Goal: Information Seeking & Learning: Learn about a topic

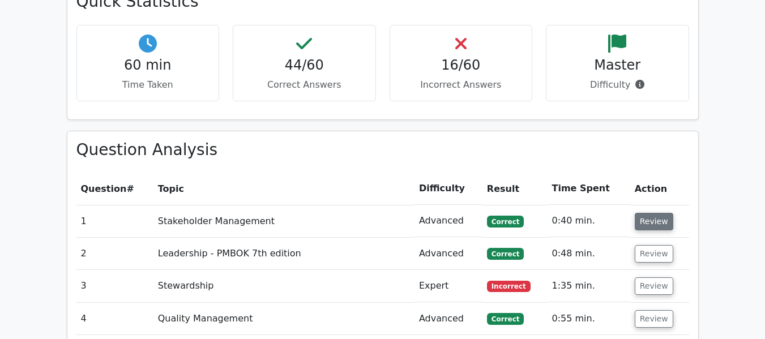
click at [662, 213] on button "Review" at bounding box center [654, 222] width 39 height 18
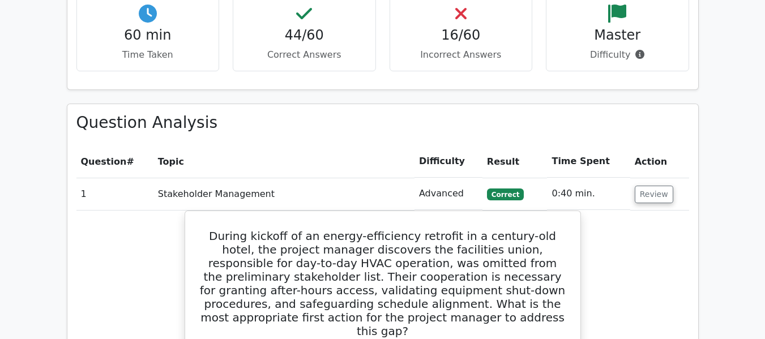
scroll to position [1626, 0]
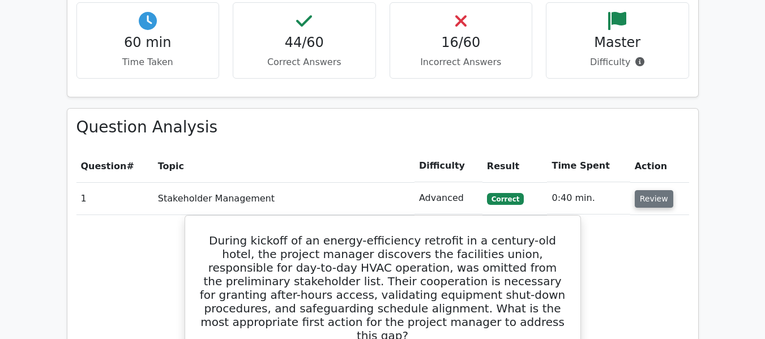
click at [651, 190] on button "Review" at bounding box center [654, 199] width 39 height 18
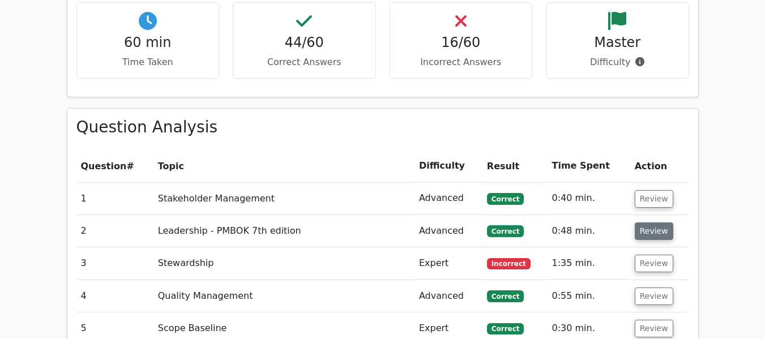
click at [640, 223] on button "Review" at bounding box center [654, 232] width 39 height 18
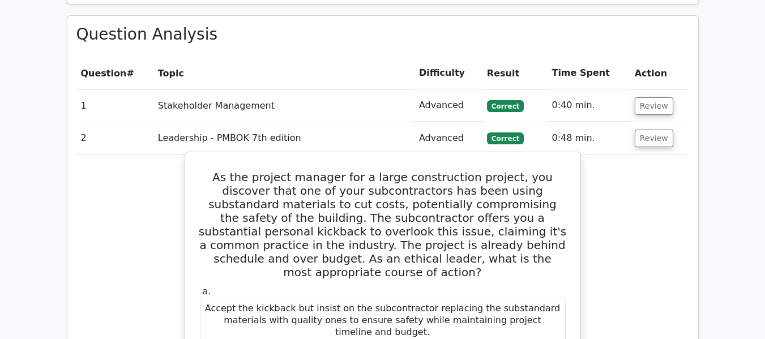
scroll to position [1717, 0]
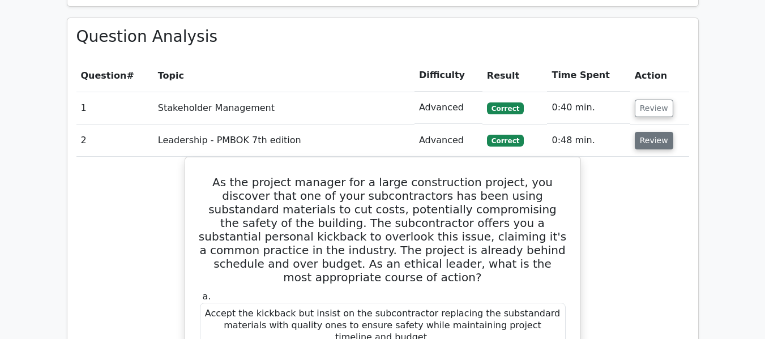
click at [655, 132] on button "Review" at bounding box center [654, 141] width 39 height 18
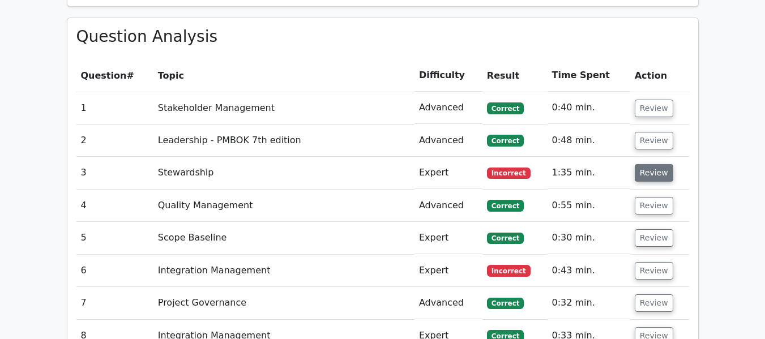
click at [645, 164] on button "Review" at bounding box center [654, 173] width 39 height 18
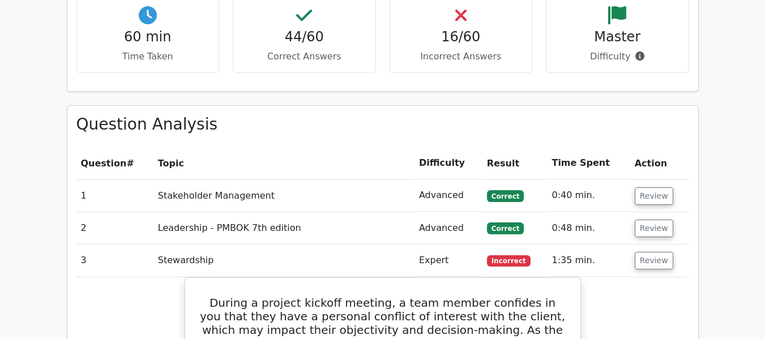
scroll to position [1603, 0]
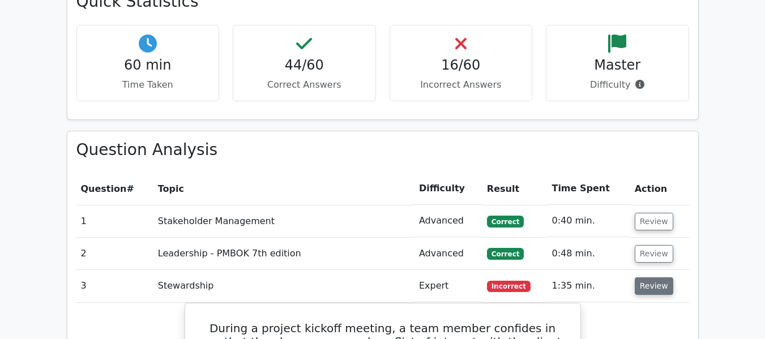
click at [657, 278] on button "Review" at bounding box center [654, 287] width 39 height 18
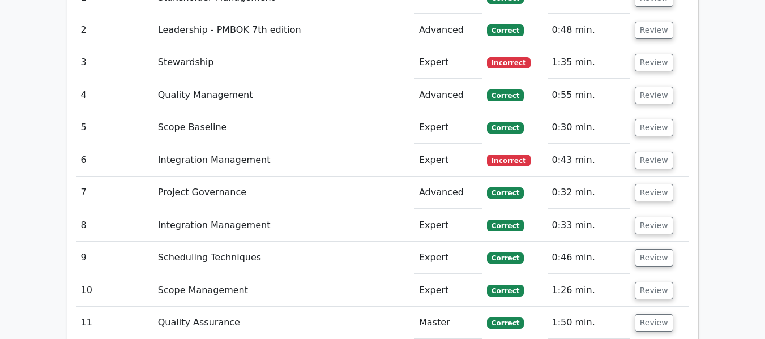
scroll to position [1852, 0]
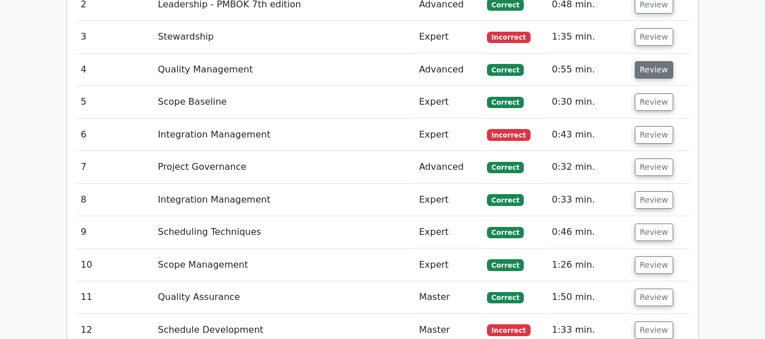
click at [652, 61] on button "Review" at bounding box center [654, 70] width 39 height 18
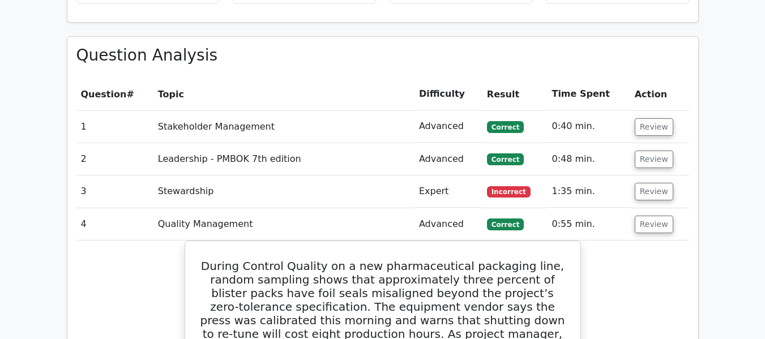
scroll to position [1694, 0]
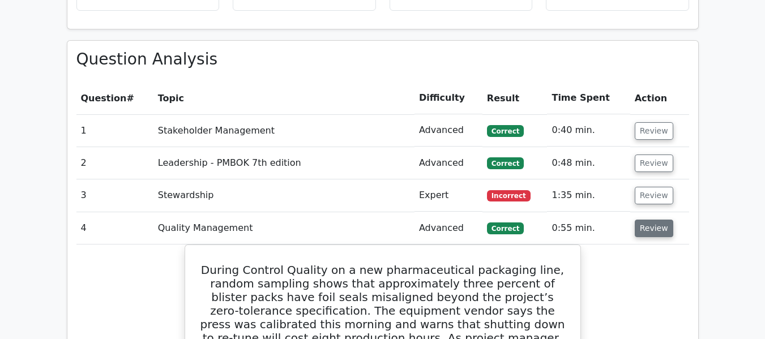
click at [653, 220] on button "Review" at bounding box center [654, 229] width 39 height 18
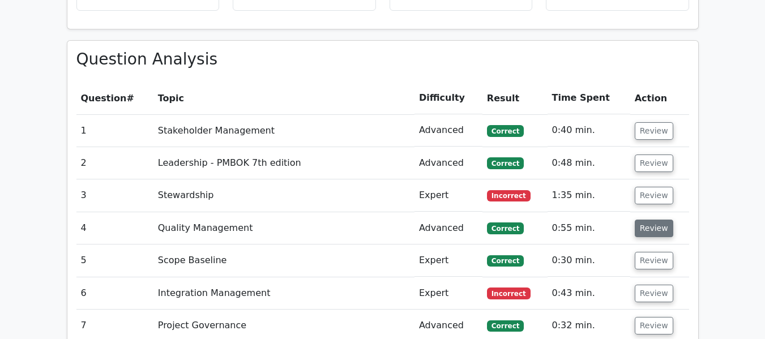
click at [653, 220] on button "Review" at bounding box center [654, 229] width 39 height 18
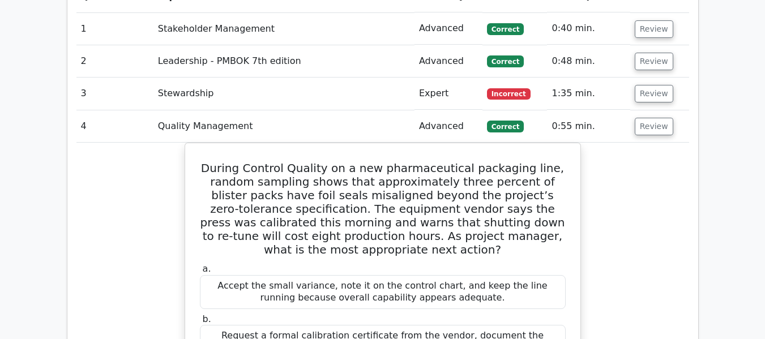
scroll to position [1785, 0]
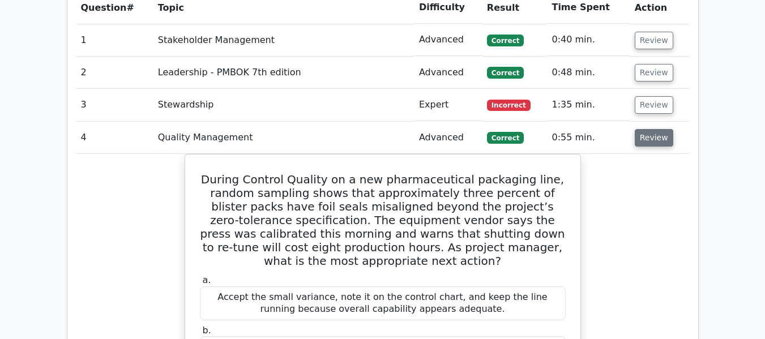
click at [642, 129] on button "Review" at bounding box center [654, 138] width 39 height 18
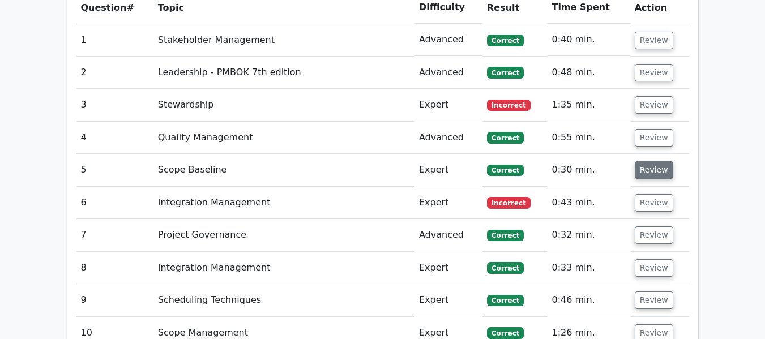
click at [651, 161] on button "Review" at bounding box center [654, 170] width 39 height 18
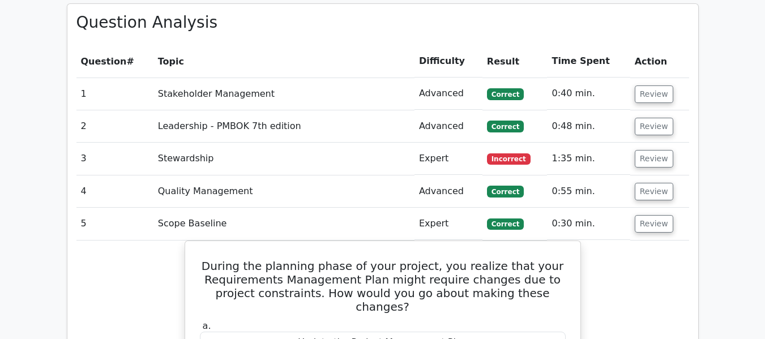
scroll to position [1717, 0]
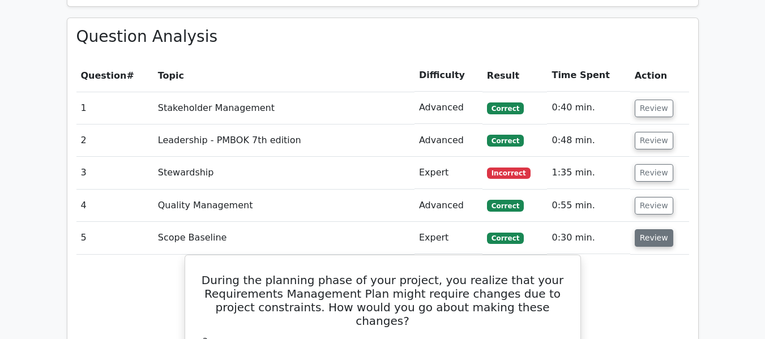
click at [639, 229] on button "Review" at bounding box center [654, 238] width 39 height 18
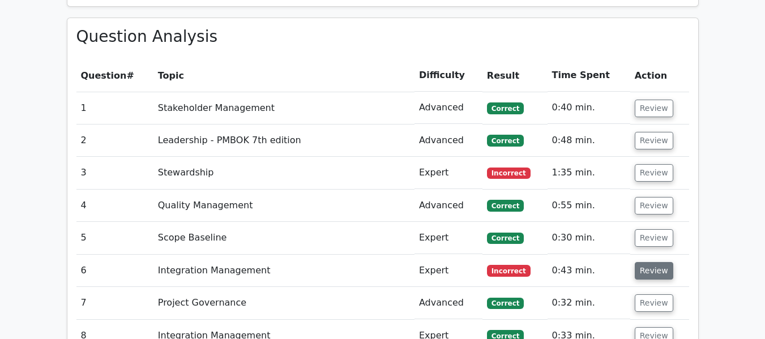
click at [647, 262] on button "Review" at bounding box center [654, 271] width 39 height 18
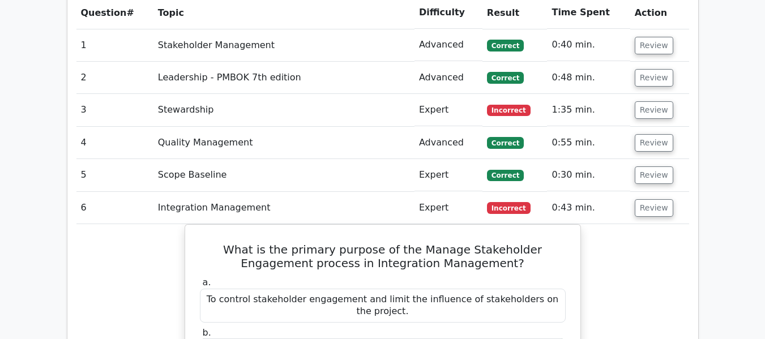
scroll to position [1785, 0]
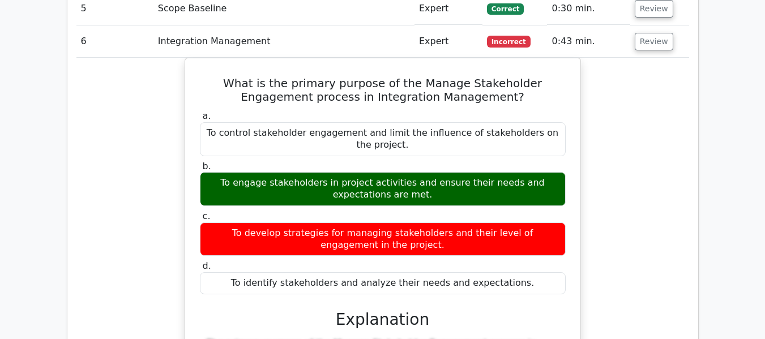
scroll to position [1943, 0]
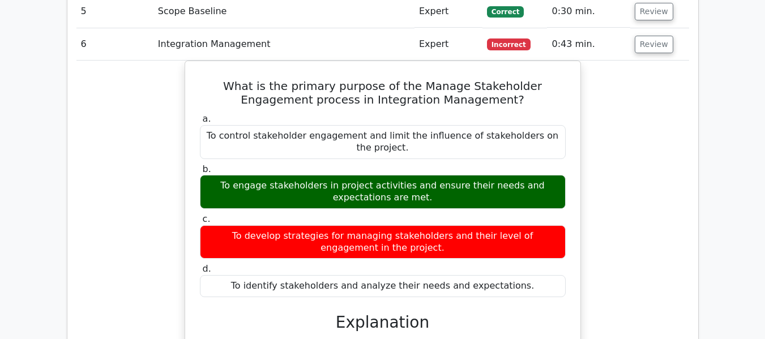
click at [611, 199] on div "What is the primary purpose of the Manage Stakeholder Engagement process in Int…" at bounding box center [382, 308] width 613 height 494
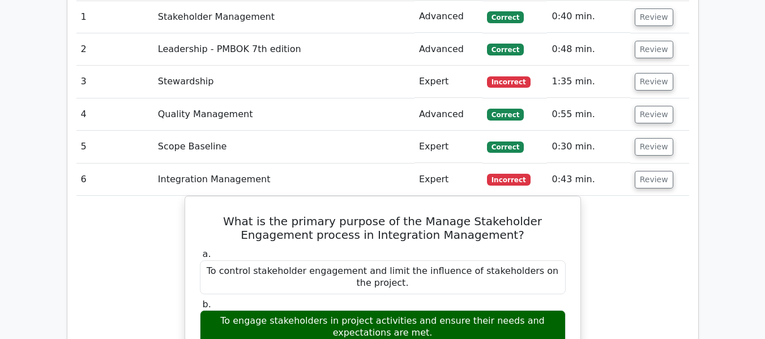
scroll to position [1807, 0]
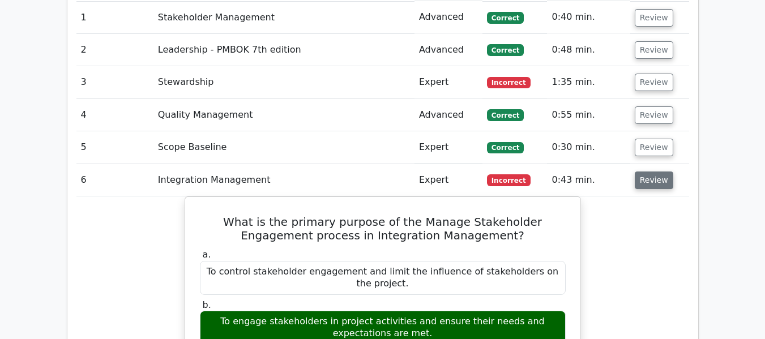
click at [653, 172] on button "Review" at bounding box center [654, 181] width 39 height 18
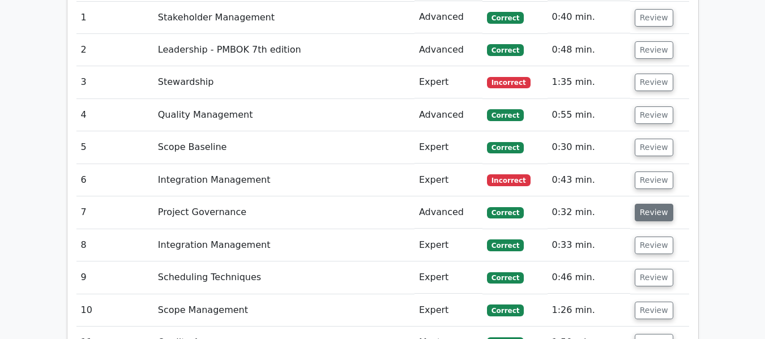
click at [650, 204] on button "Review" at bounding box center [654, 213] width 39 height 18
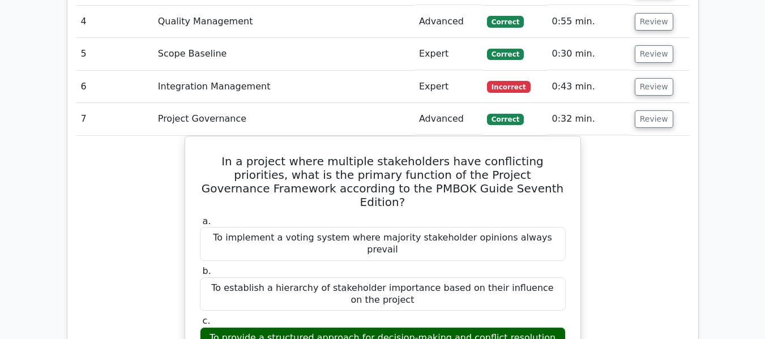
scroll to position [1898, 0]
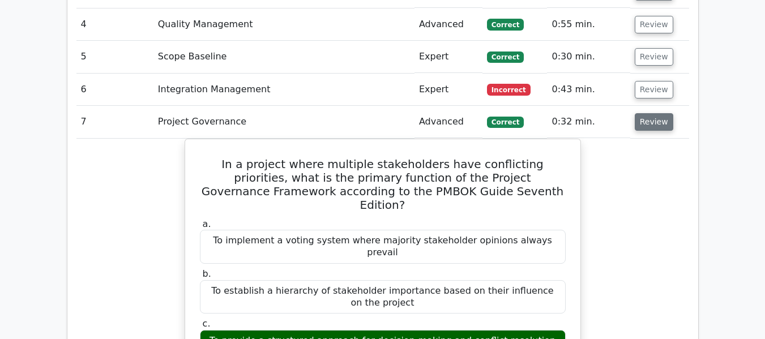
click at [642, 113] on button "Review" at bounding box center [654, 122] width 39 height 18
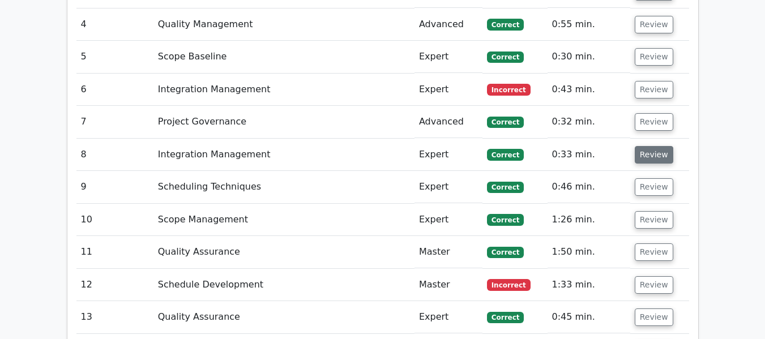
click at [648, 146] on button "Review" at bounding box center [654, 155] width 39 height 18
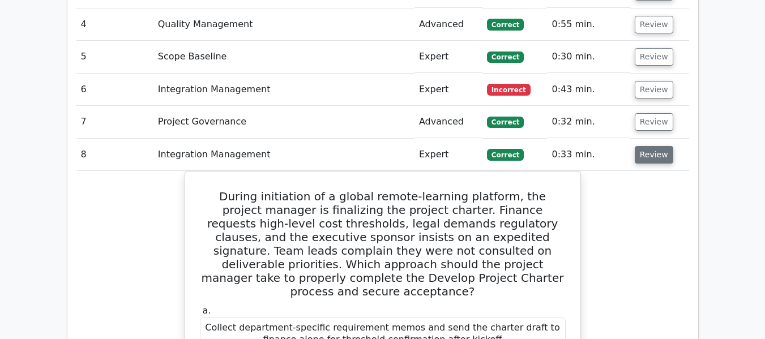
click at [637, 146] on button "Review" at bounding box center [654, 155] width 39 height 18
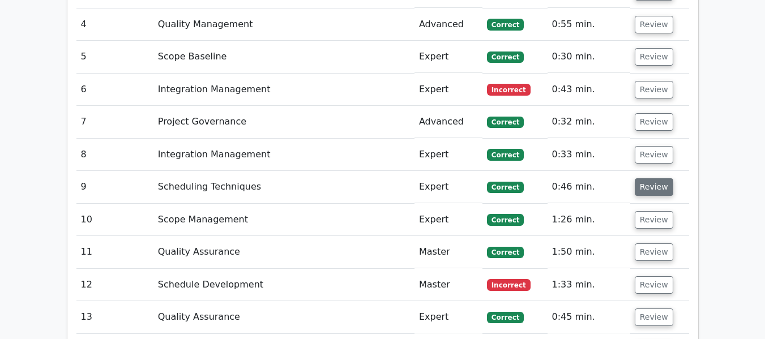
click at [648, 178] on button "Review" at bounding box center [654, 187] width 39 height 18
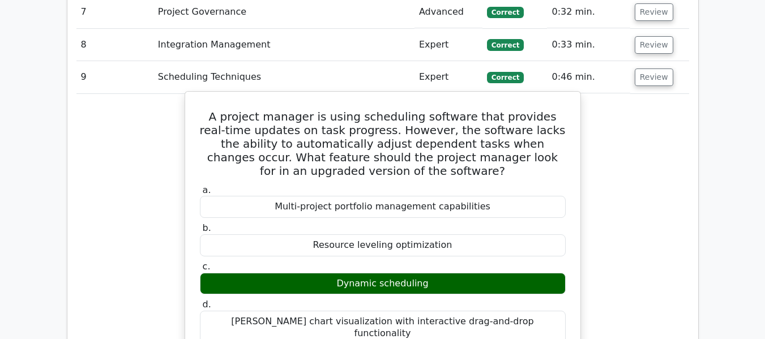
scroll to position [1988, 0]
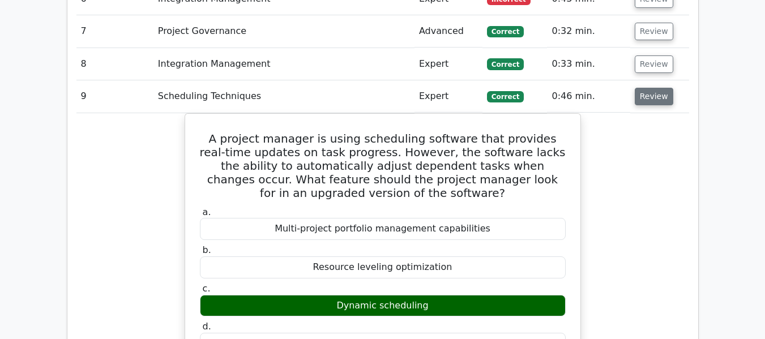
click at [648, 80] on td "Review" at bounding box center [660, 96] width 59 height 32
click at [649, 88] on button "Review" at bounding box center [654, 97] width 39 height 18
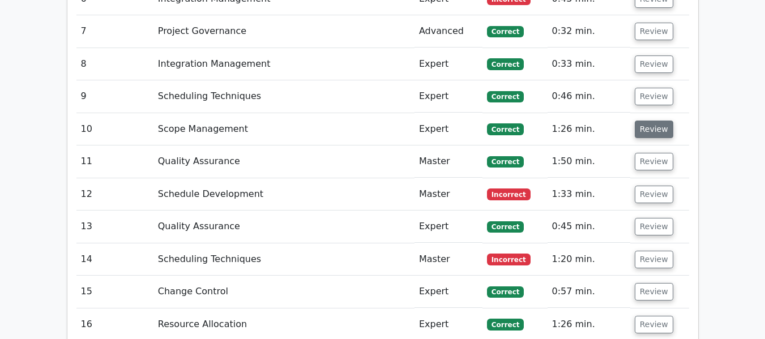
click at [646, 121] on button "Review" at bounding box center [654, 130] width 39 height 18
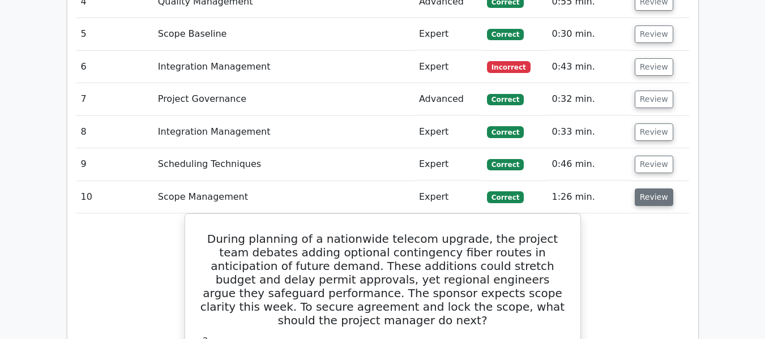
scroll to position [1898, 0]
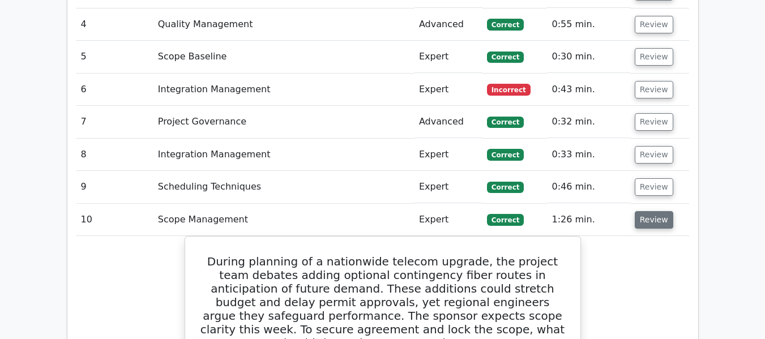
click at [650, 211] on button "Review" at bounding box center [654, 220] width 39 height 18
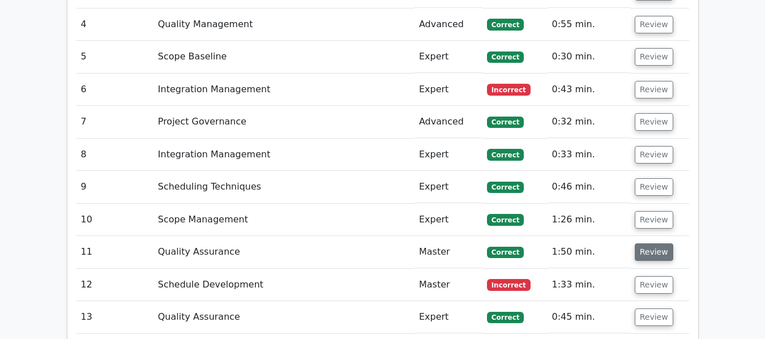
click at [645, 244] on button "Review" at bounding box center [654, 253] width 39 height 18
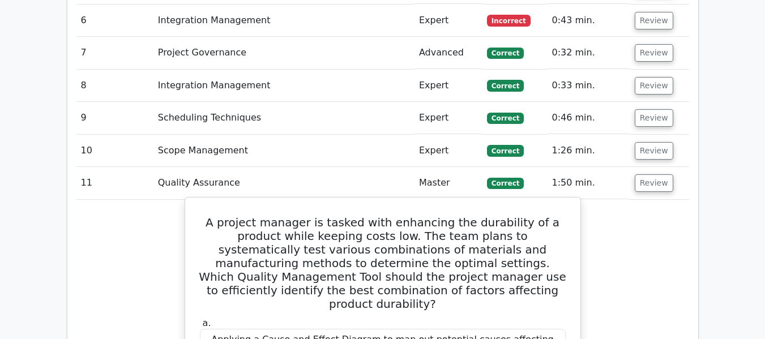
scroll to position [1943, 0]
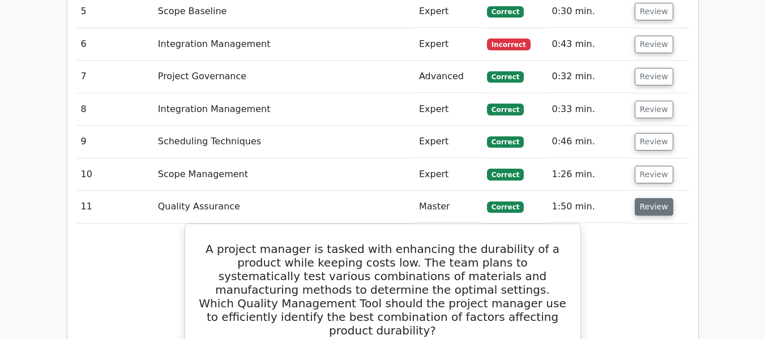
click at [638, 198] on button "Review" at bounding box center [654, 207] width 39 height 18
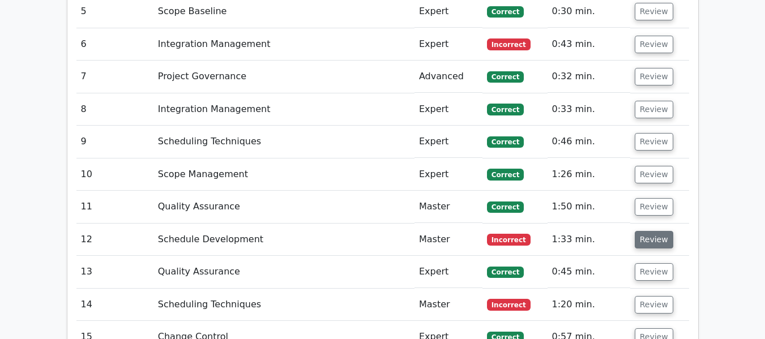
click at [642, 231] on button "Review" at bounding box center [654, 240] width 39 height 18
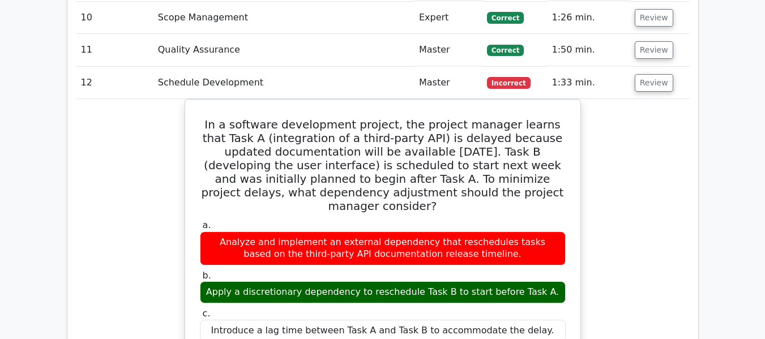
scroll to position [2102, 0]
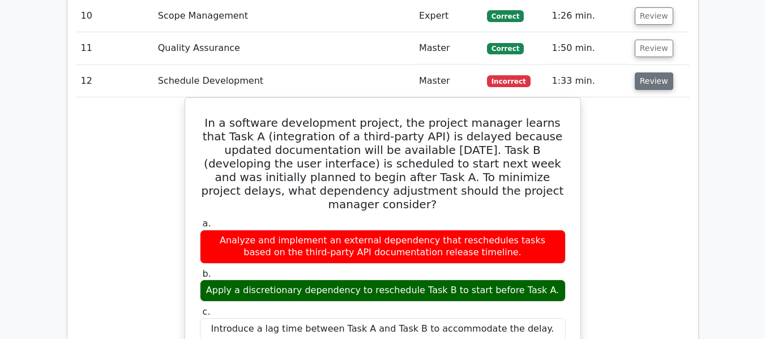
click at [658, 73] on button "Review" at bounding box center [654, 82] width 39 height 18
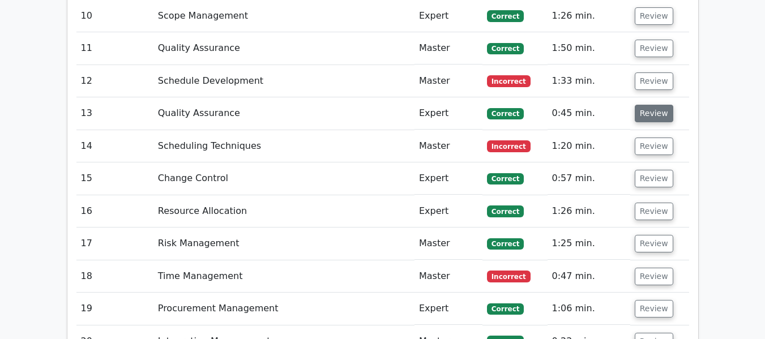
click at [651, 105] on button "Review" at bounding box center [654, 114] width 39 height 18
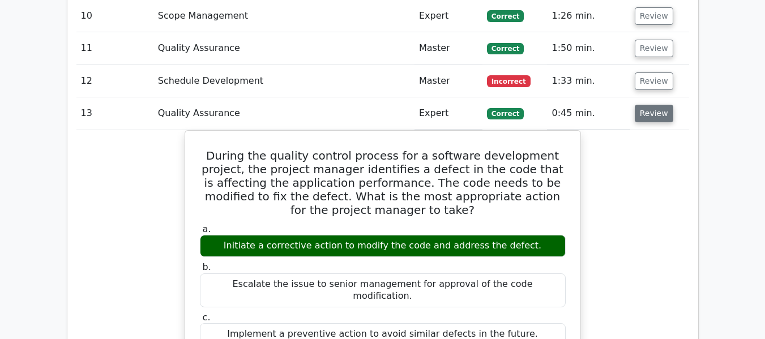
click at [654, 105] on button "Review" at bounding box center [654, 114] width 39 height 18
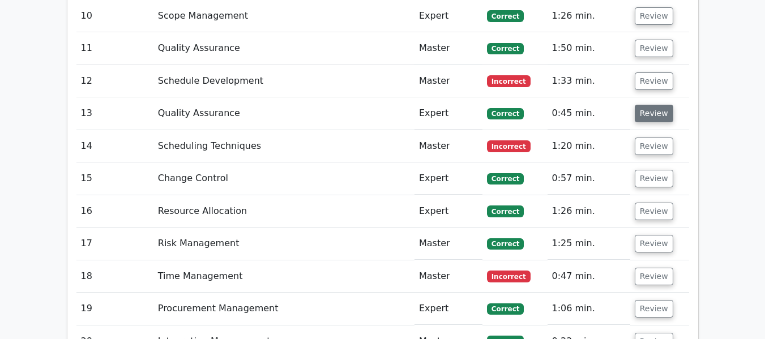
click at [654, 105] on button "Review" at bounding box center [654, 114] width 39 height 18
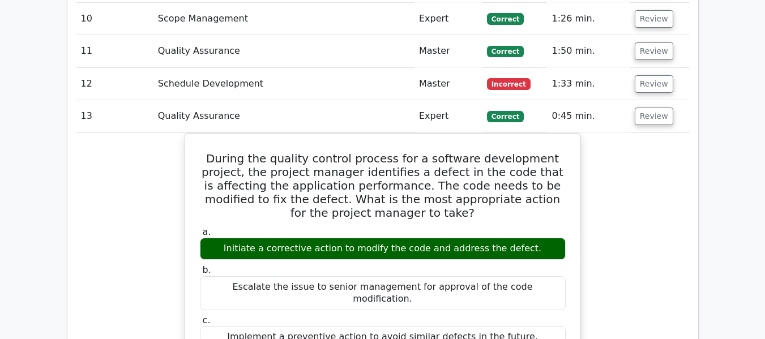
click at [723, 110] on main "Go Premium Project Management Professional Preparation Package (2025) Earn 35 P…" at bounding box center [382, 337] width 765 height 4807
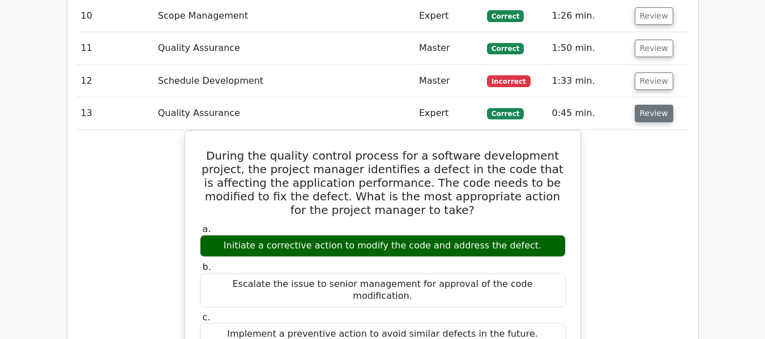
click at [657, 105] on button "Review" at bounding box center [654, 114] width 39 height 18
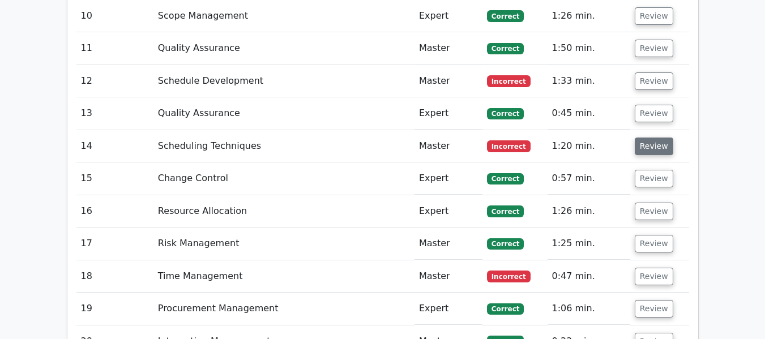
click at [648, 138] on button "Review" at bounding box center [654, 147] width 39 height 18
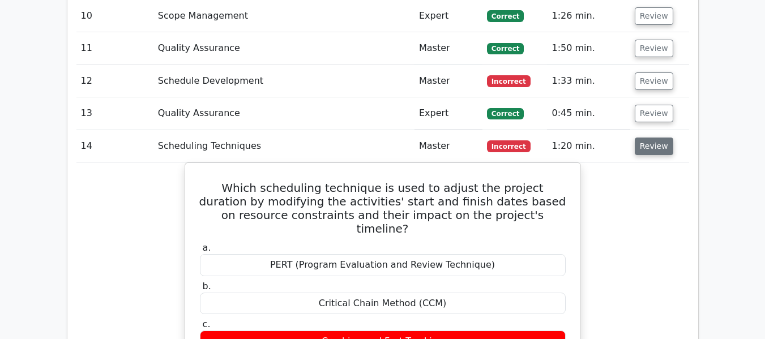
click at [645, 138] on button "Review" at bounding box center [654, 147] width 39 height 18
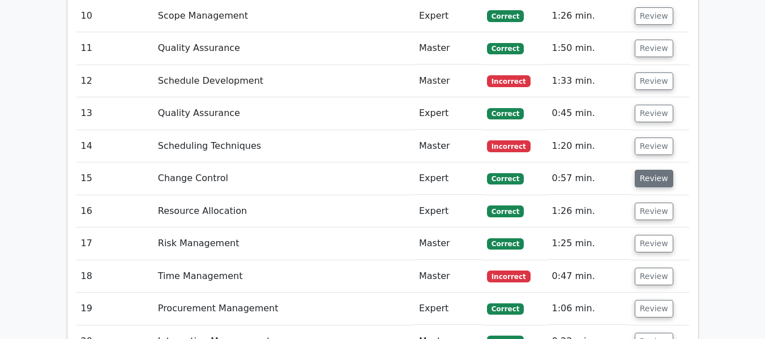
click at [647, 170] on button "Review" at bounding box center [654, 179] width 39 height 18
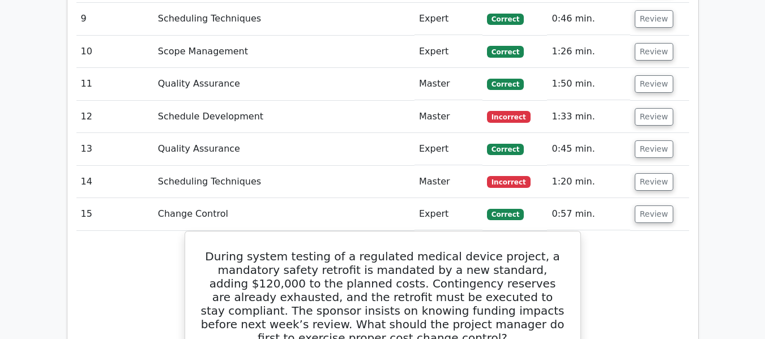
scroll to position [2056, 0]
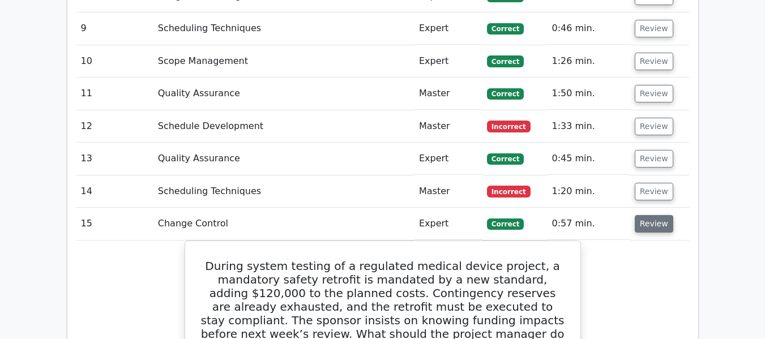
click at [640, 215] on button "Review" at bounding box center [654, 224] width 39 height 18
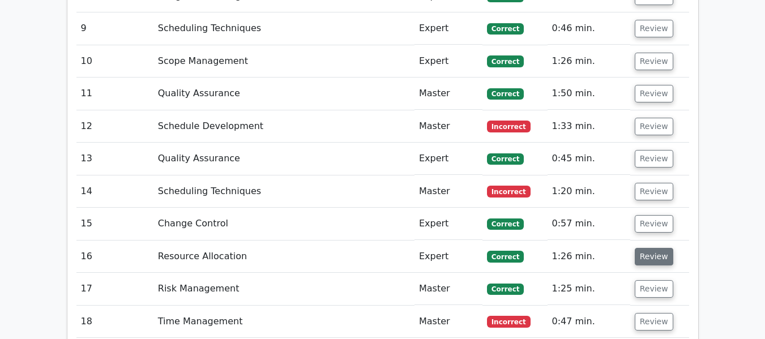
click at [646, 248] on button "Review" at bounding box center [654, 257] width 39 height 18
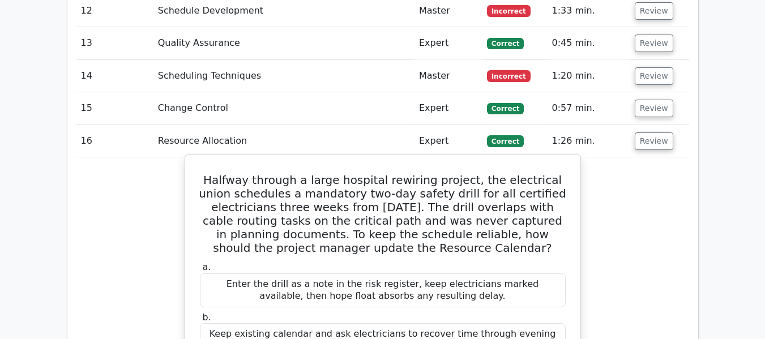
scroll to position [2170, 0]
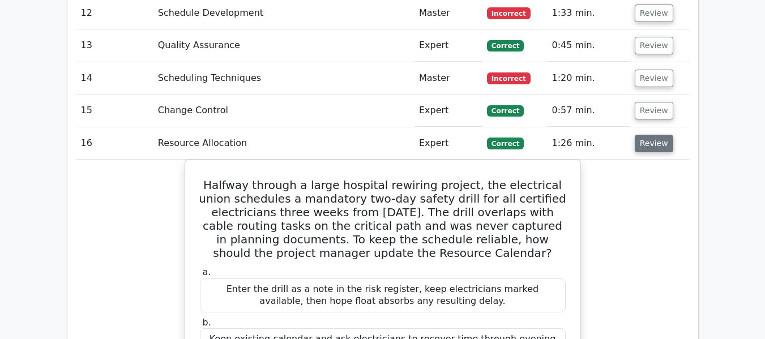
click at [663, 135] on button "Review" at bounding box center [654, 144] width 39 height 18
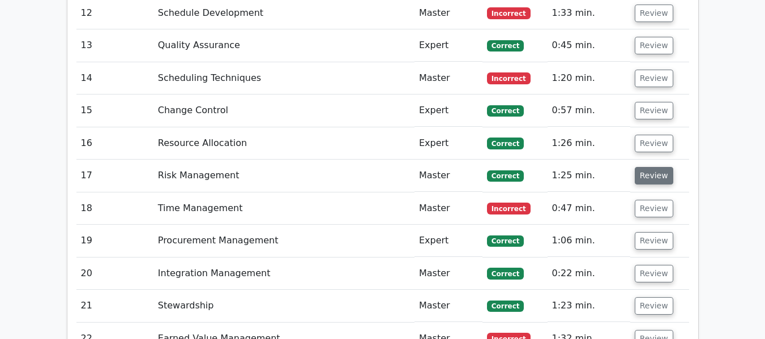
click at [642, 167] on button "Review" at bounding box center [654, 176] width 39 height 18
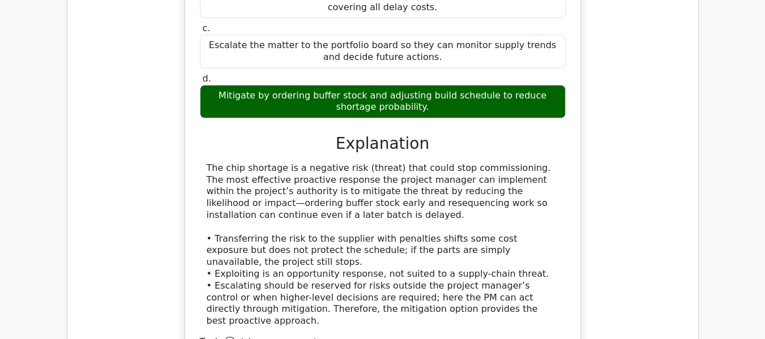
scroll to position [2555, 0]
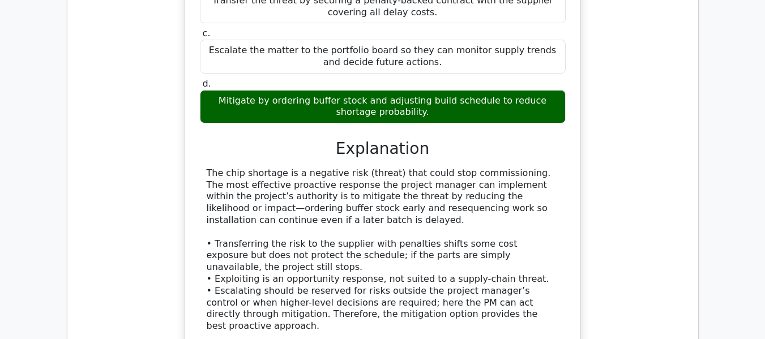
click at [599, 197] on div "During installation of an automated warehouse, the team learns that a proprieta…" at bounding box center [382, 106] width 613 height 598
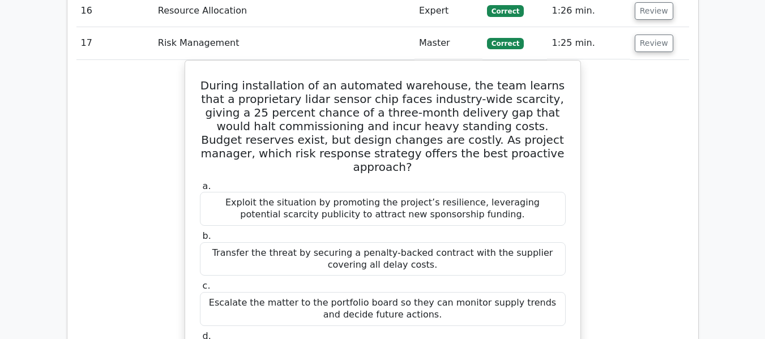
scroll to position [2283, 0]
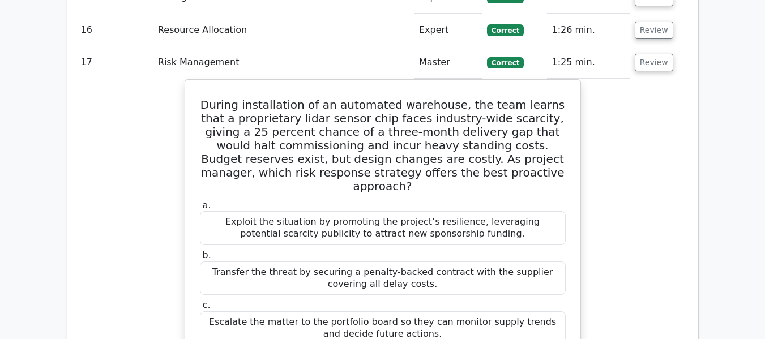
click at [641, 46] on td "Review" at bounding box center [660, 62] width 59 height 32
click at [644, 54] on button "Review" at bounding box center [654, 63] width 39 height 18
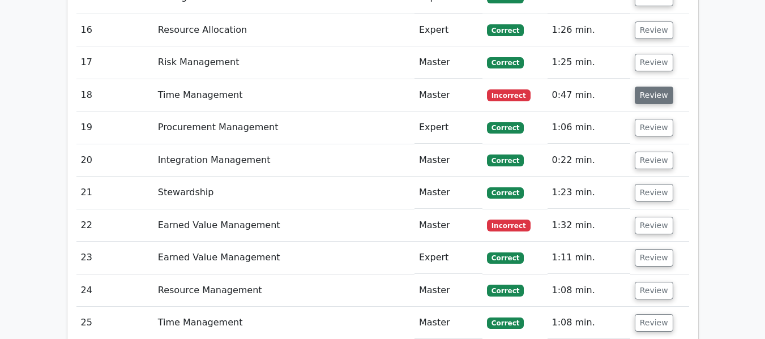
click at [646, 87] on button "Review" at bounding box center [654, 96] width 39 height 18
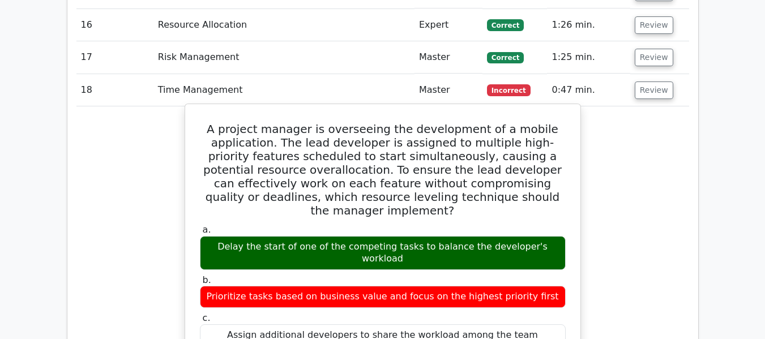
scroll to position [2306, 0]
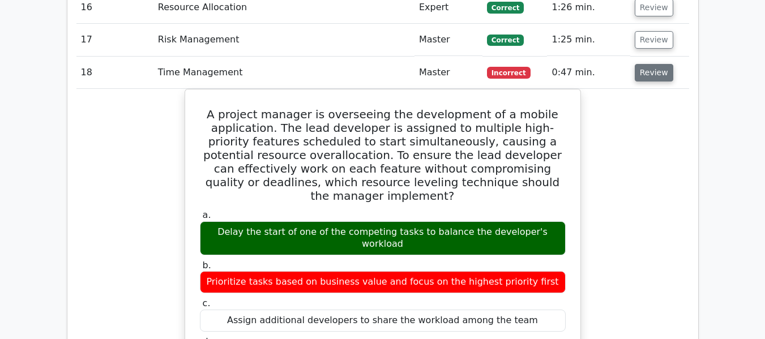
click at [650, 64] on button "Review" at bounding box center [654, 73] width 39 height 18
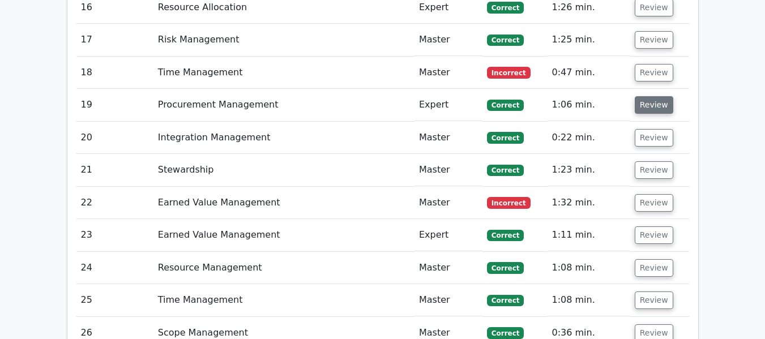
click at [648, 96] on button "Review" at bounding box center [654, 105] width 39 height 18
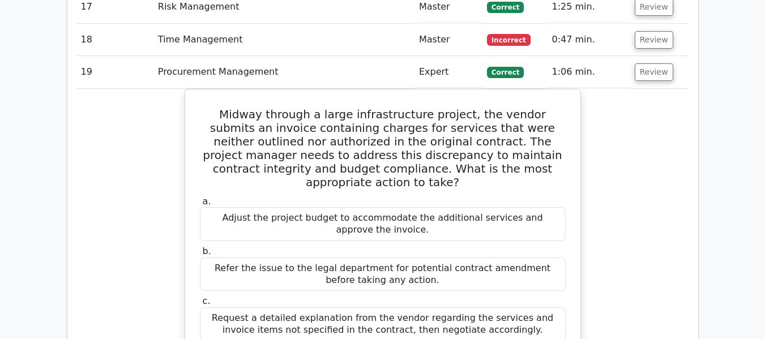
scroll to position [2351, 0]
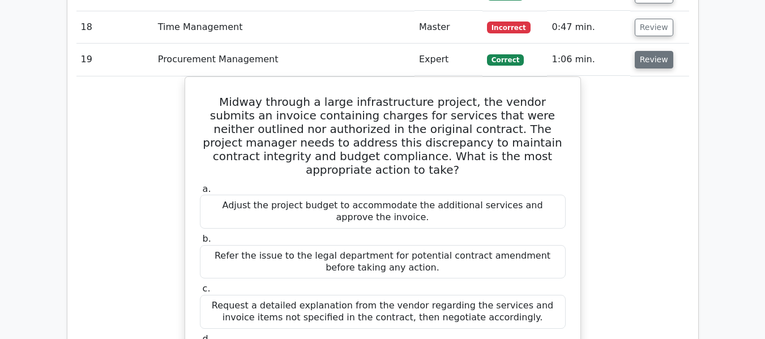
click at [654, 51] on button "Review" at bounding box center [654, 60] width 39 height 18
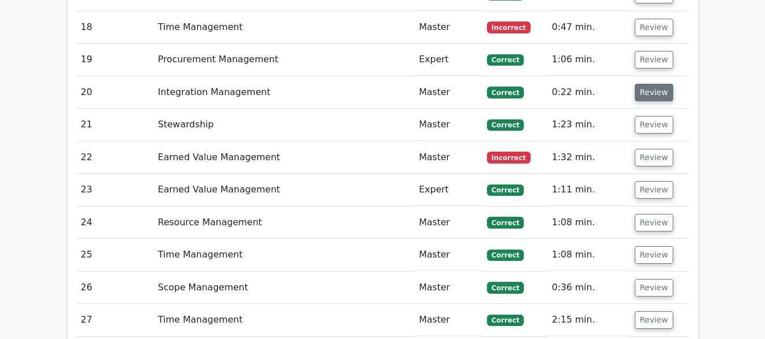
click at [649, 84] on button "Review" at bounding box center [654, 93] width 39 height 18
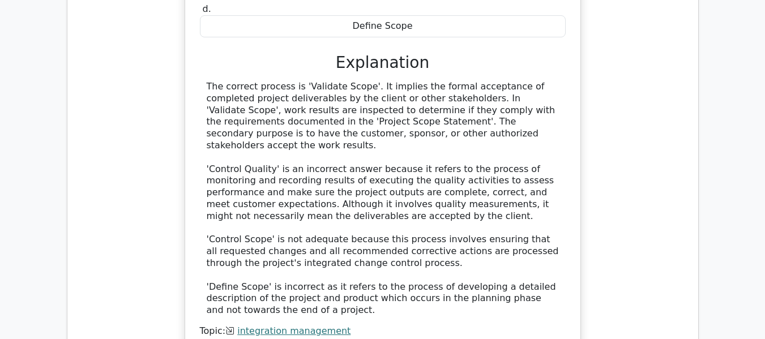
scroll to position [2646, 0]
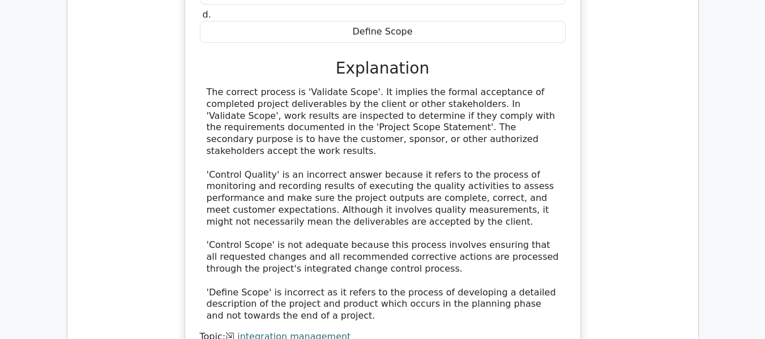
click at [651, 69] on div "A software development project is nearing completion, and the project manager n…" at bounding box center [382, 104] width 613 height 580
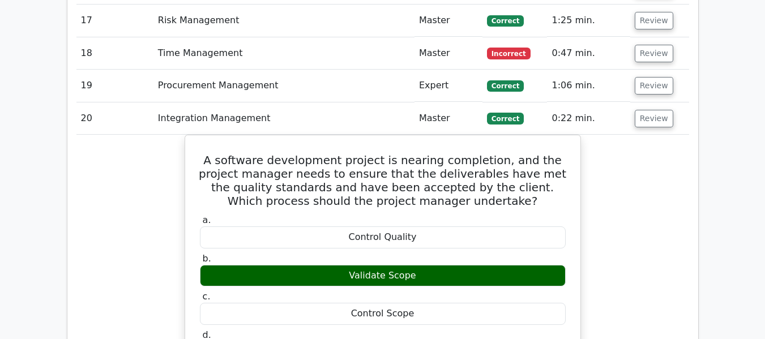
scroll to position [2306, 0]
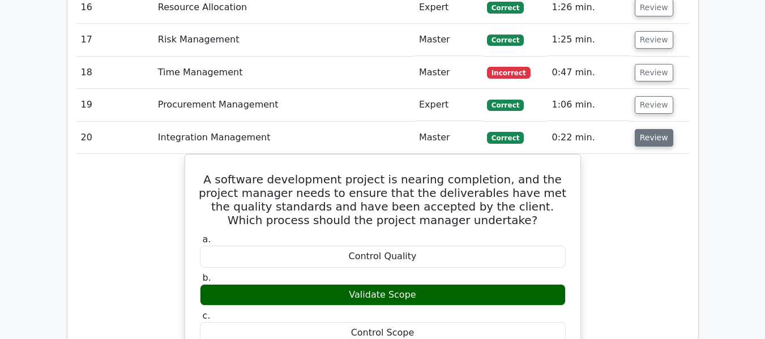
click at [647, 129] on button "Review" at bounding box center [654, 138] width 39 height 18
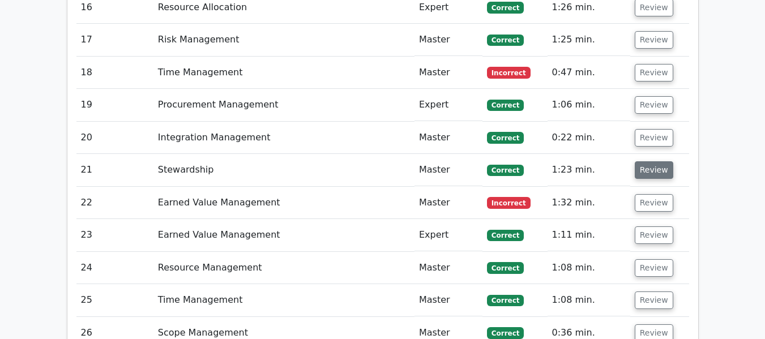
click at [647, 161] on button "Review" at bounding box center [654, 170] width 39 height 18
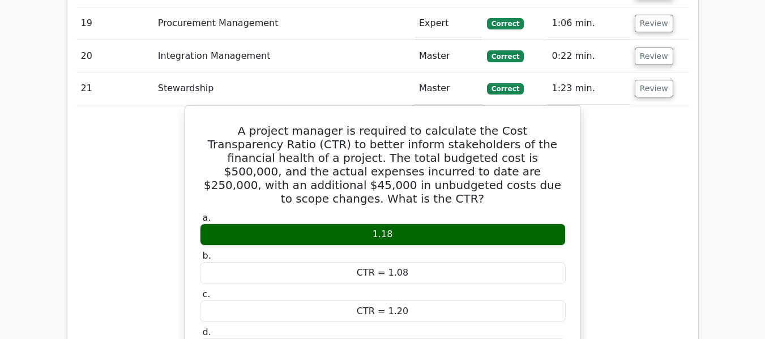
scroll to position [2396, 0]
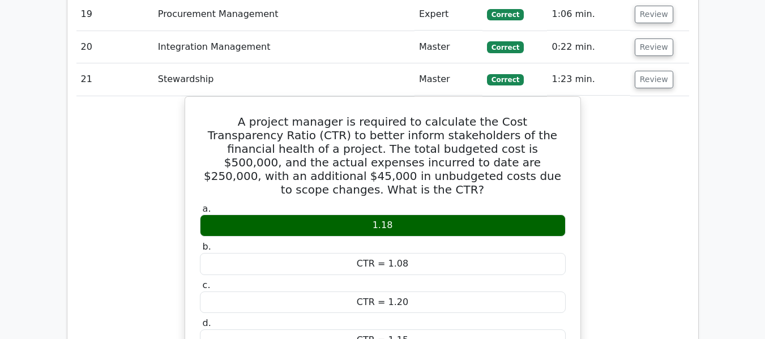
click at [97, 188] on div "A project manager is required to calculate the Cost Transparency Ratio (CTR) to…" at bounding box center [382, 339] width 613 height 486
